Goal: Answer question/provide support

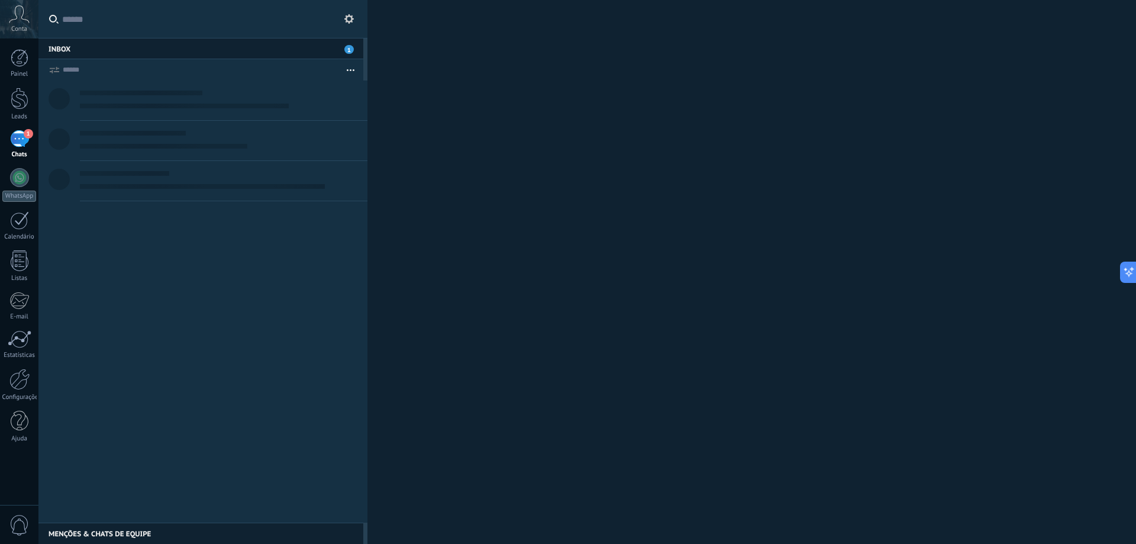
click at [24, 139] on div "1" at bounding box center [19, 138] width 19 height 17
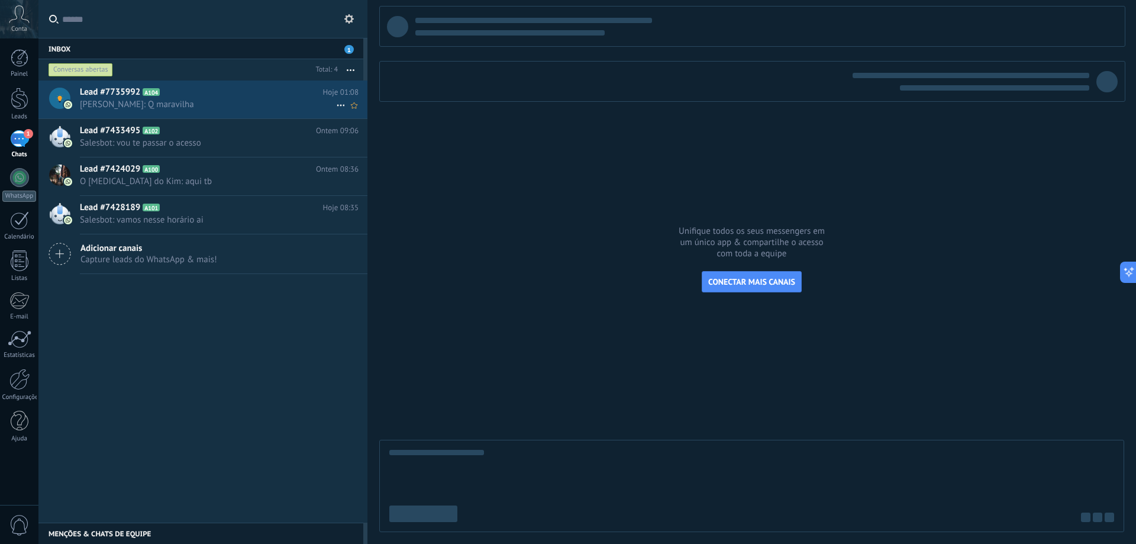
click at [151, 98] on h2 "Lead #7735992 A104" at bounding box center [201, 92] width 243 height 12
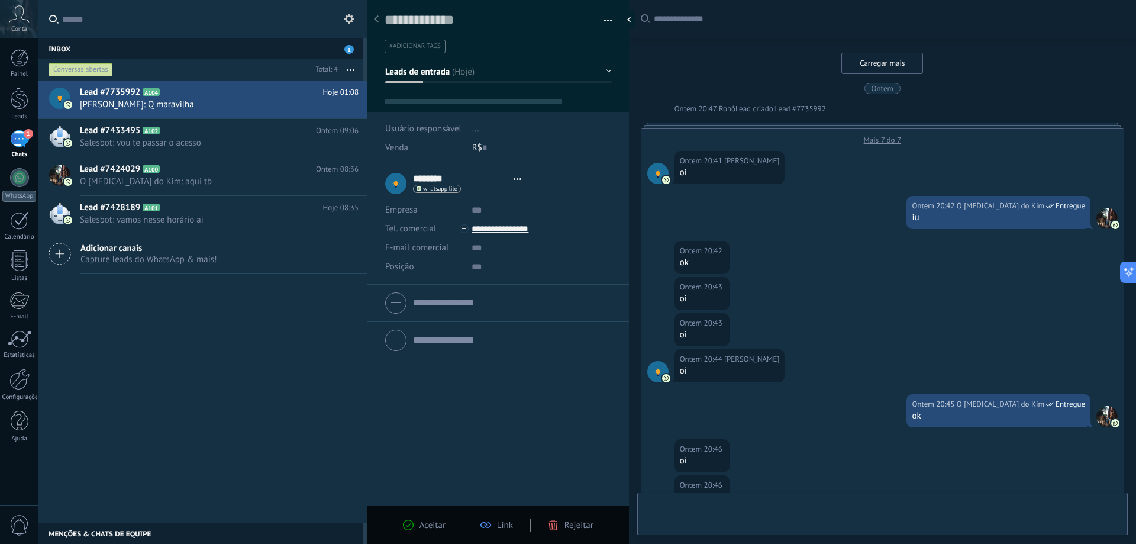
type textarea "**********"
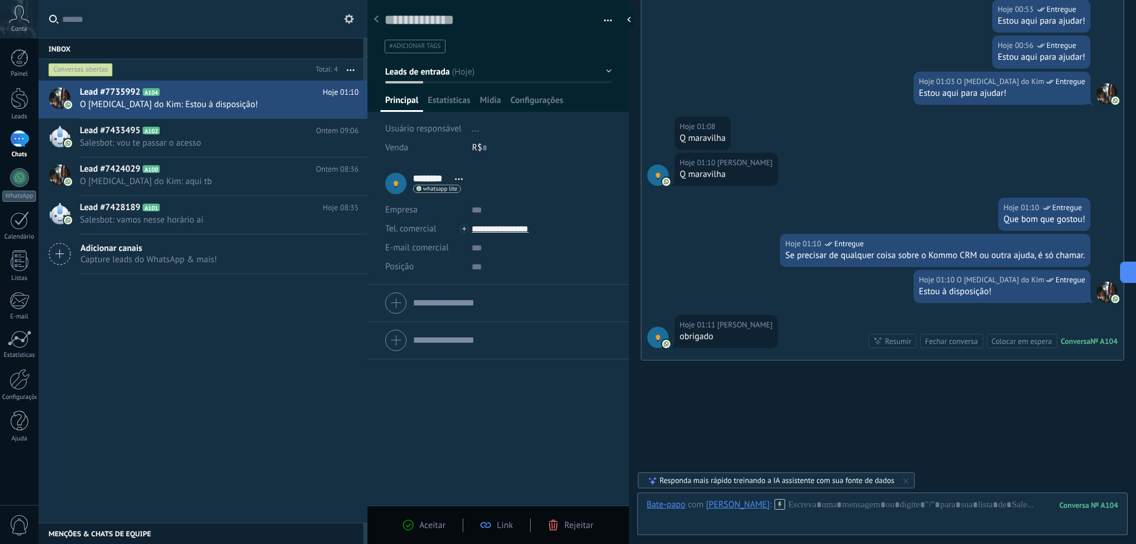
scroll to position [1022, 0]
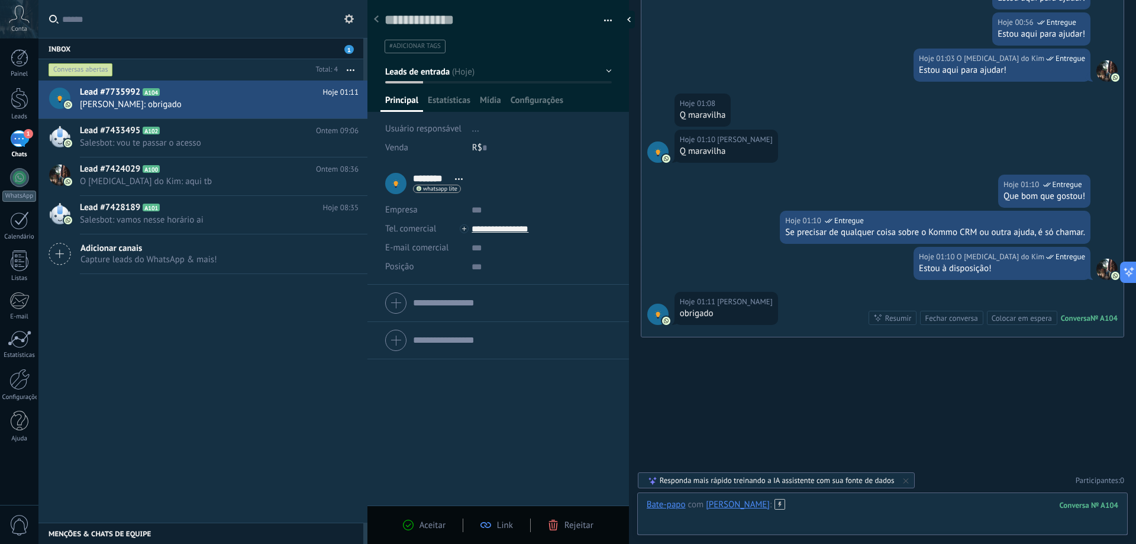
click at [828, 505] on div at bounding box center [883, 516] width 472 height 35
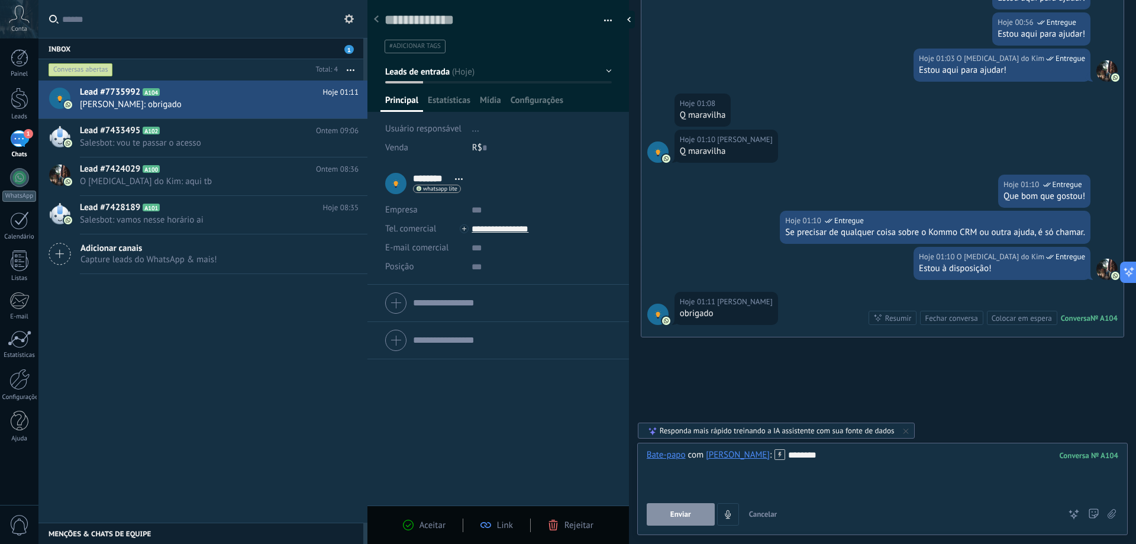
click at [676, 510] on span "Enviar" at bounding box center [680, 514] width 21 height 8
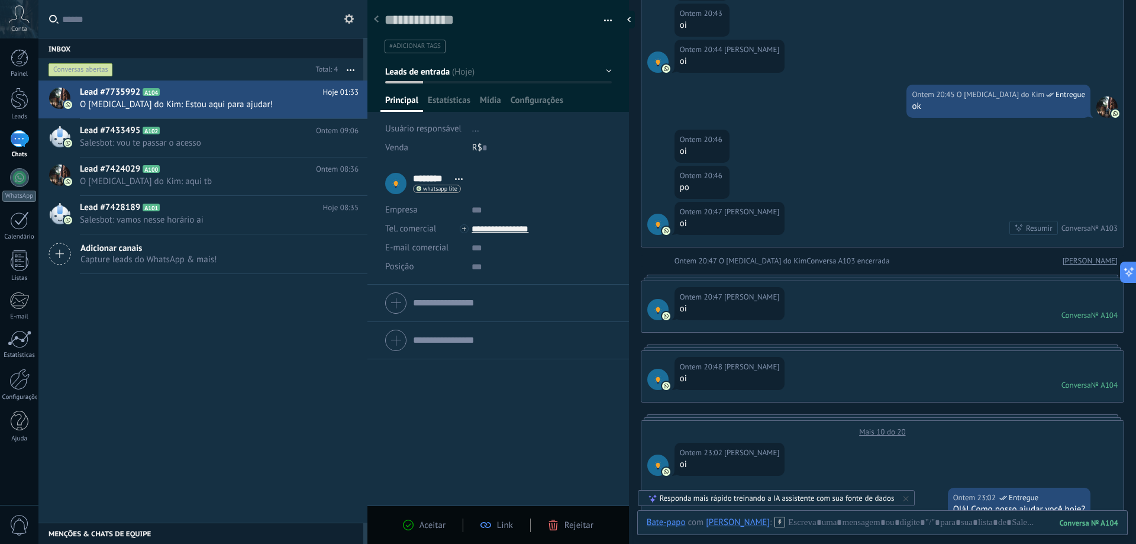
scroll to position [1654, 0]
